Goal: Communication & Community: Answer question/provide support

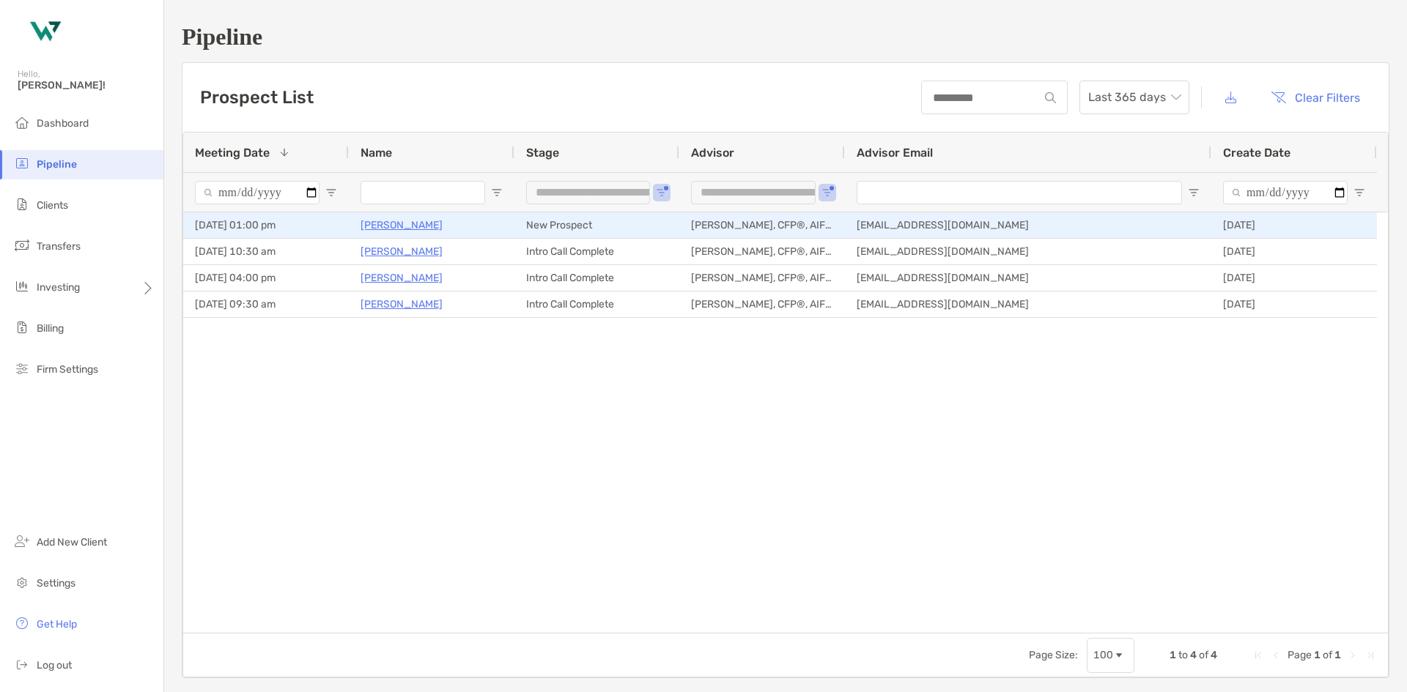
click at [390, 223] on p "[PERSON_NAME]" at bounding box center [401, 225] width 82 height 18
click at [420, 226] on p "[PERSON_NAME]" at bounding box center [401, 225] width 82 height 18
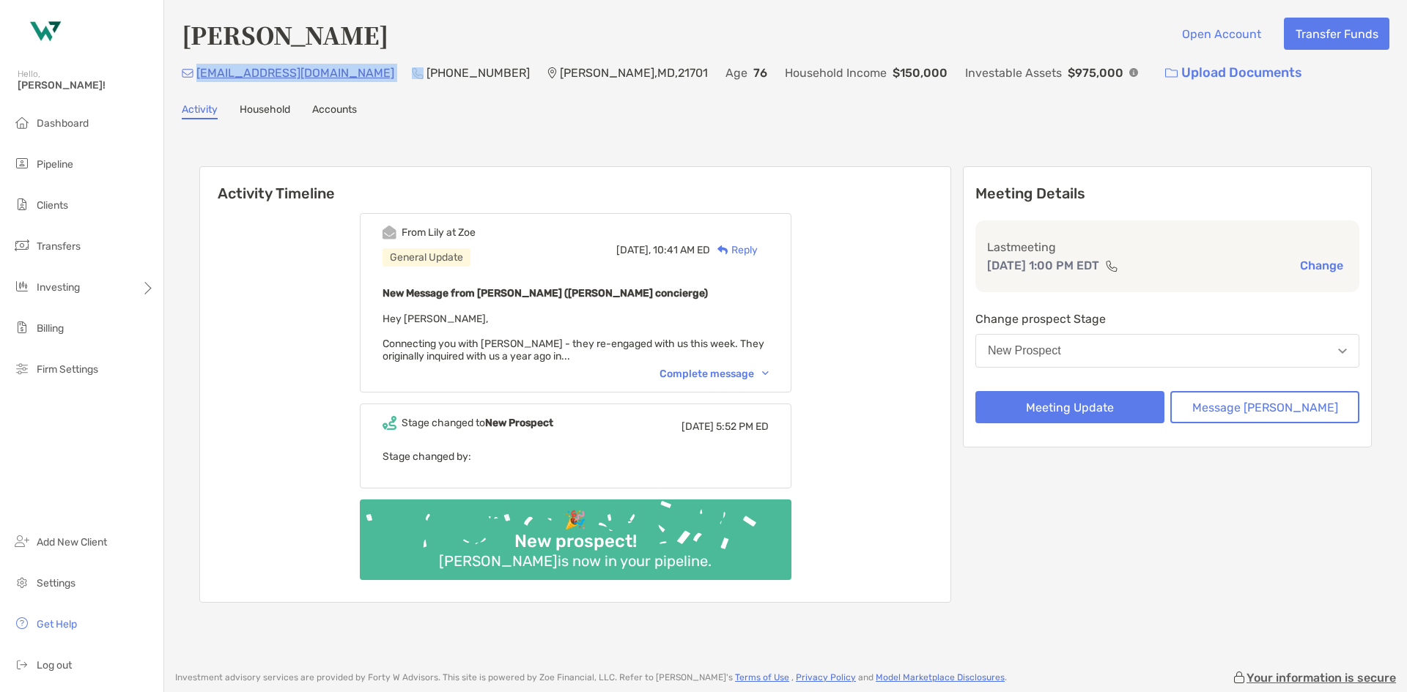
drag, startPoint x: 318, startPoint y: 73, endPoint x: 198, endPoint y: 74, distance: 120.2
click at [198, 74] on div "twk0317@gmail.com (240) 877-9035 Frederick , MD , 21701 Age 76 Household Income…" at bounding box center [786, 73] width 1208 height 32
copy p "[EMAIL_ADDRESS][DOMAIN_NAME]"
click at [1135, 355] on button "New Prospect" at bounding box center [1167, 351] width 384 height 34
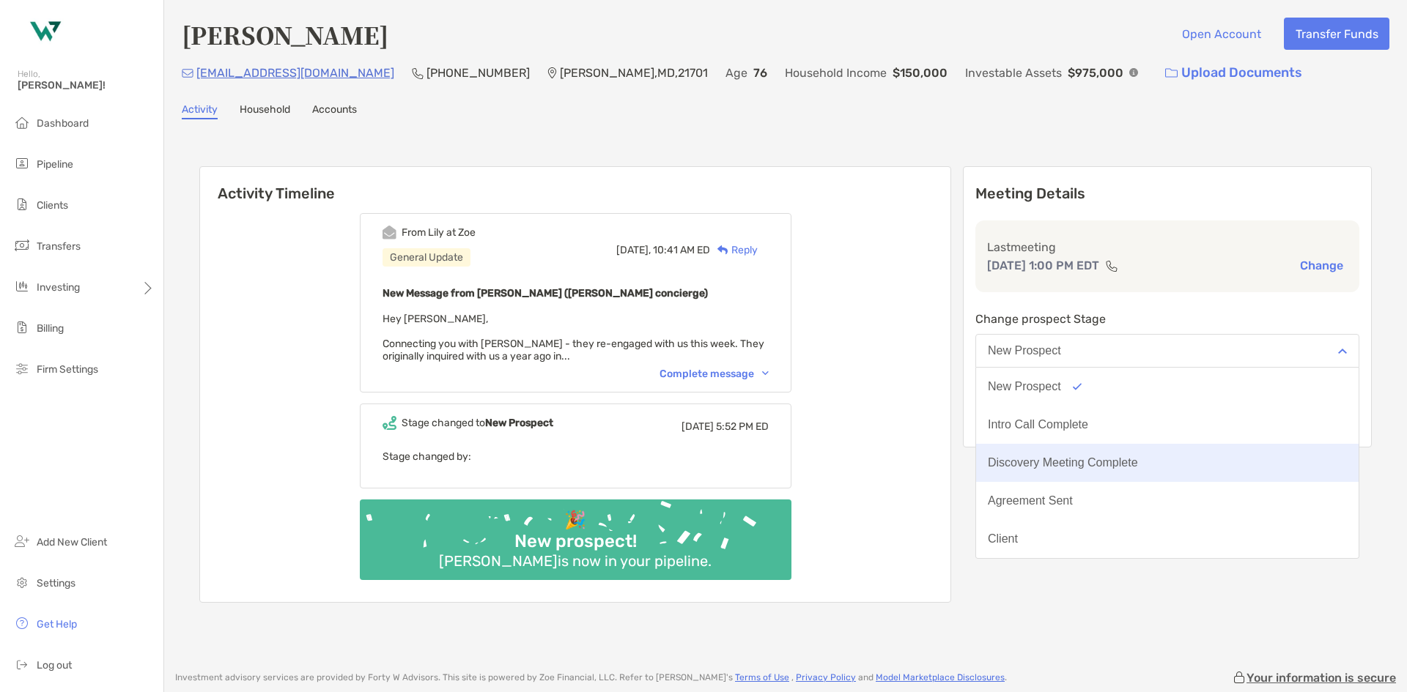
scroll to position [114, 0]
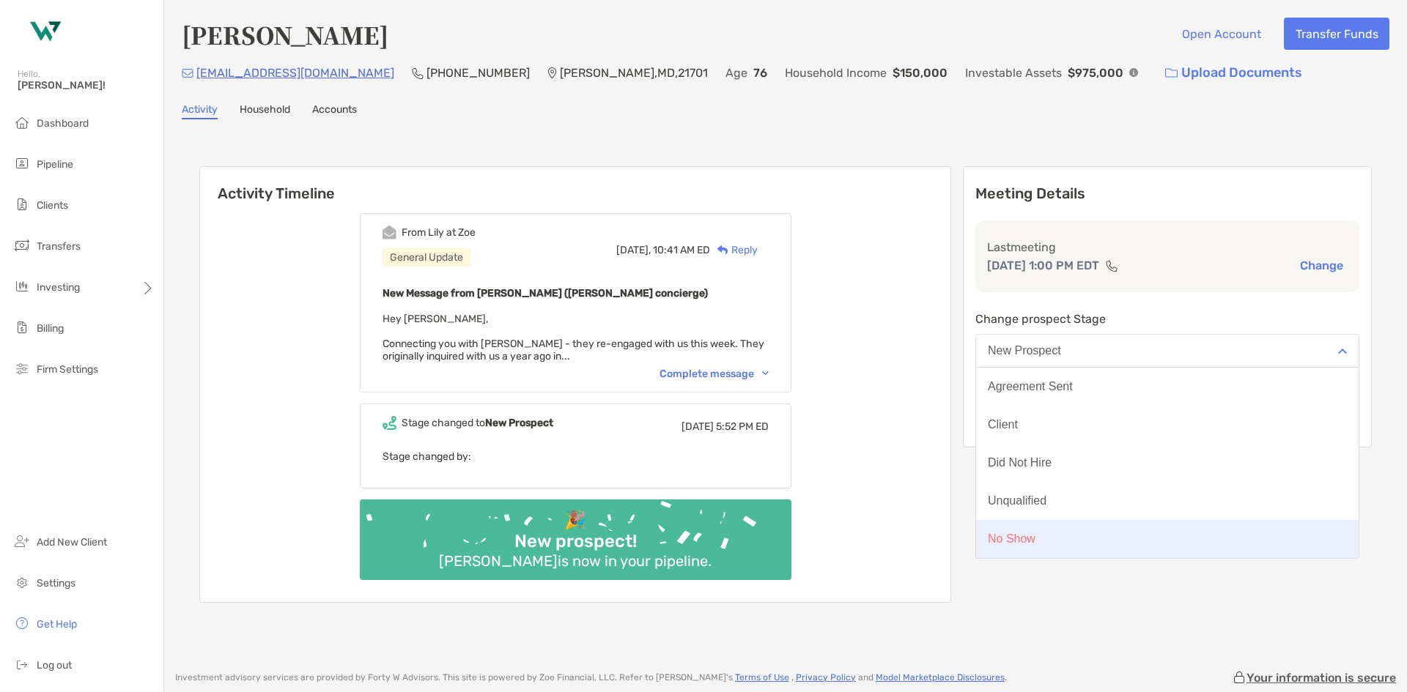
click at [1168, 531] on button "No Show" at bounding box center [1167, 539] width 382 height 38
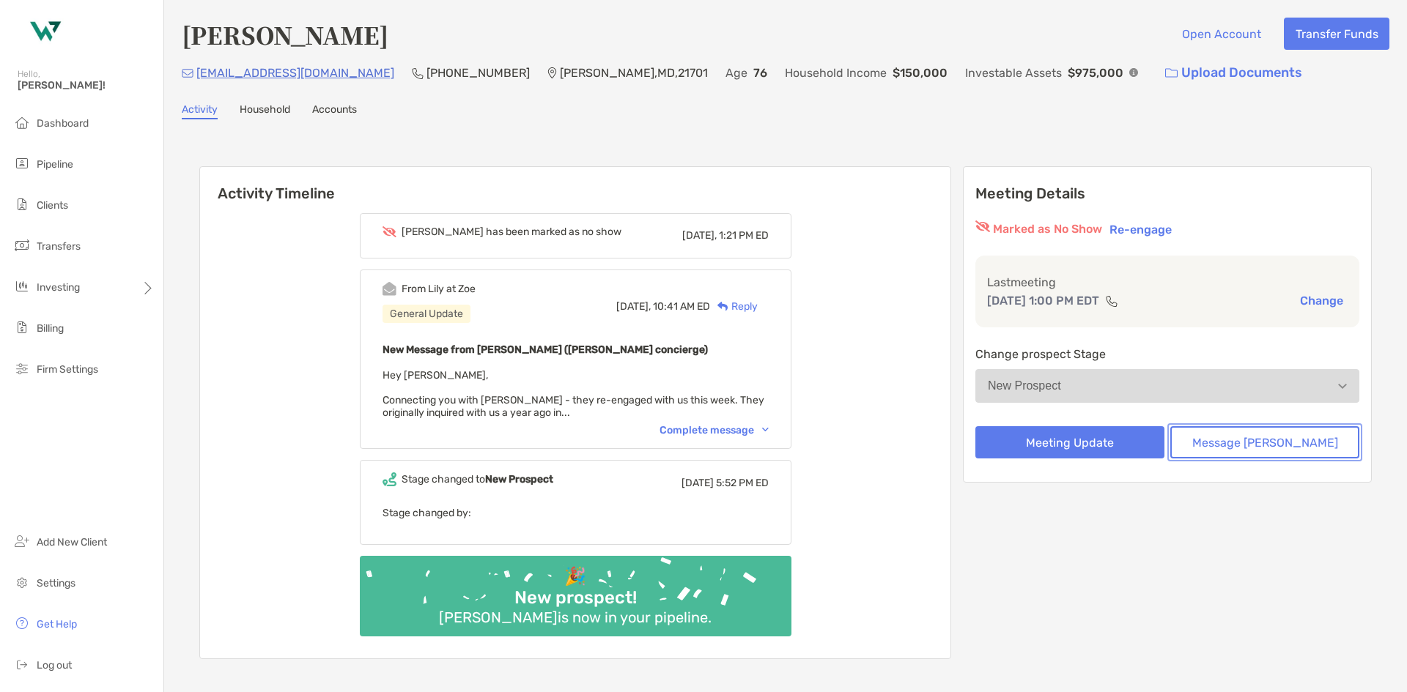
click at [1259, 440] on button "Message [PERSON_NAME]" at bounding box center [1264, 442] width 189 height 32
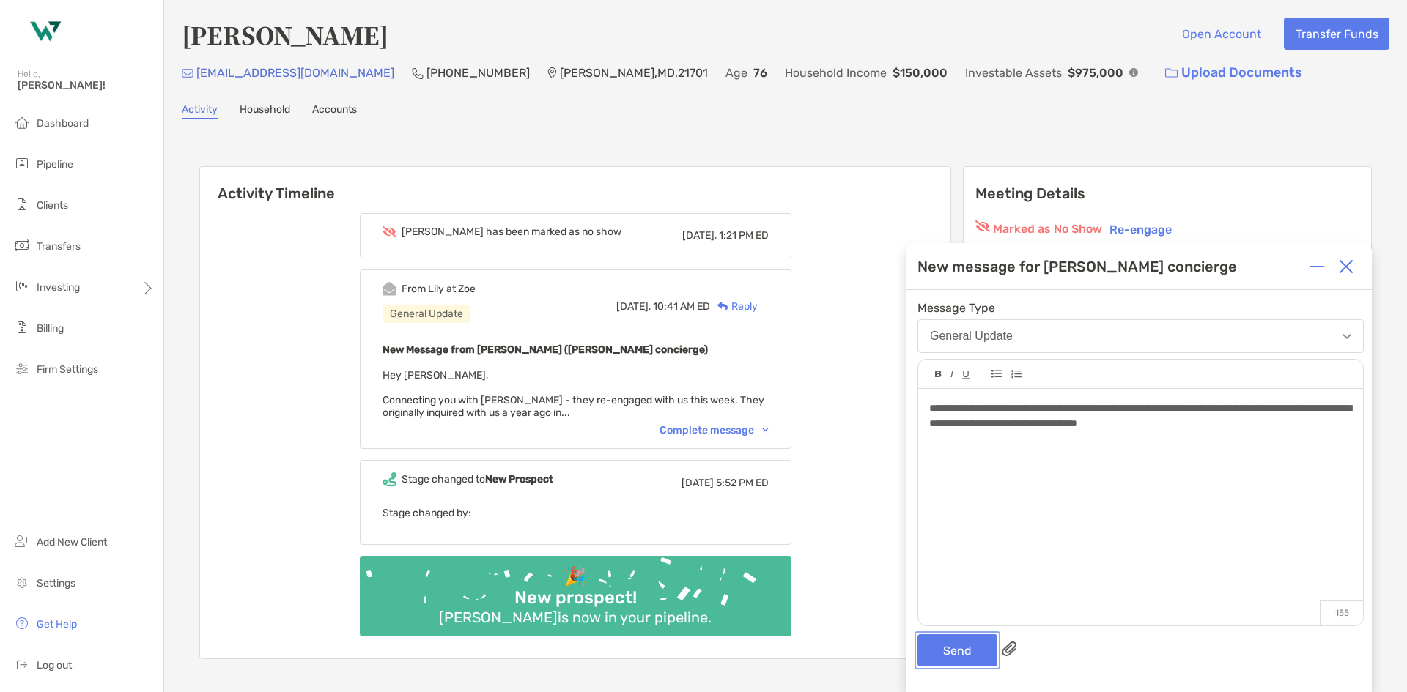
click at [968, 646] on button "Send" at bounding box center [957, 651] width 80 height 32
